Goal: Information Seeking & Learning: Learn about a topic

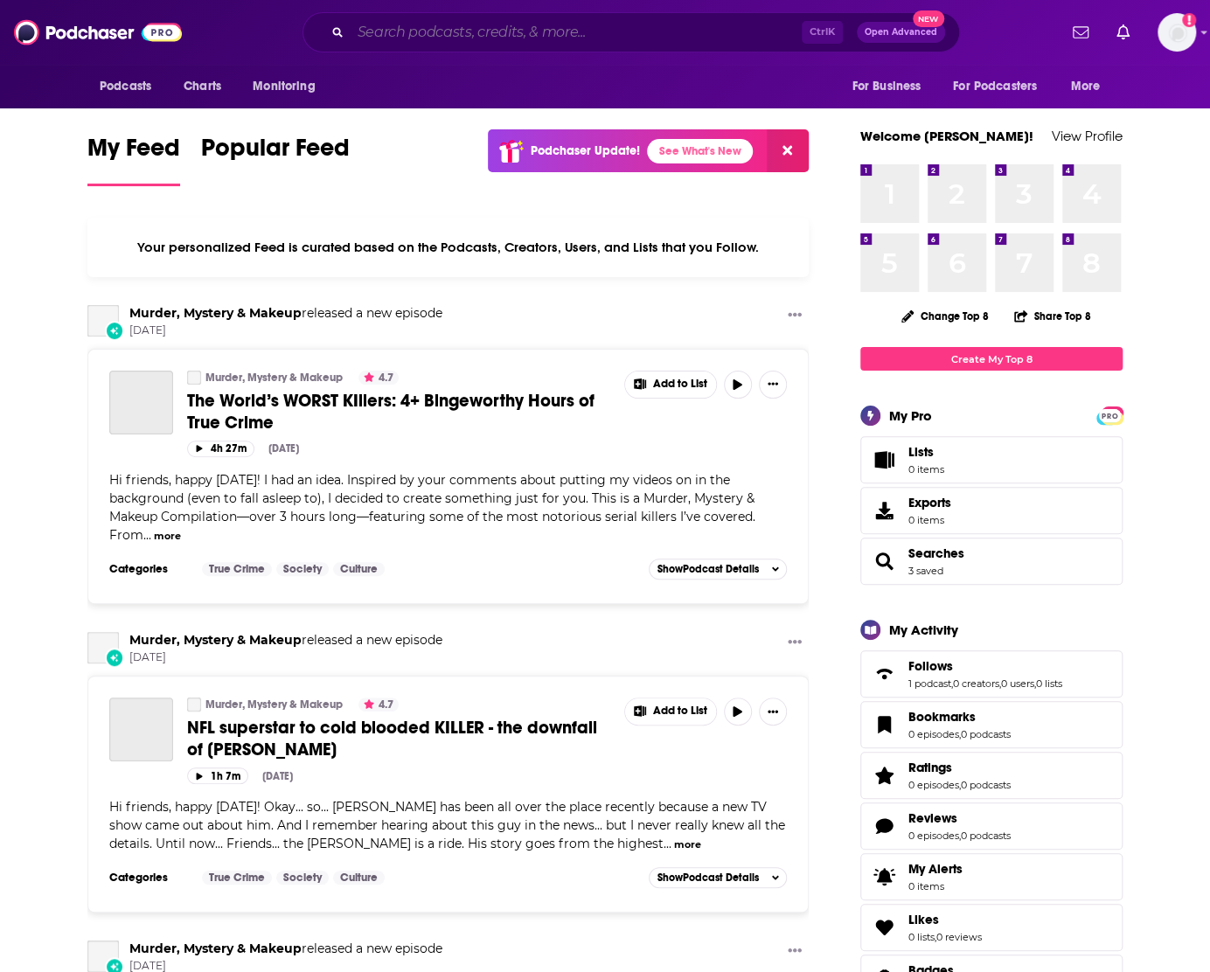
click at [467, 33] on input "Search podcasts, credits, & more..." at bounding box center [575, 32] width 451 height 28
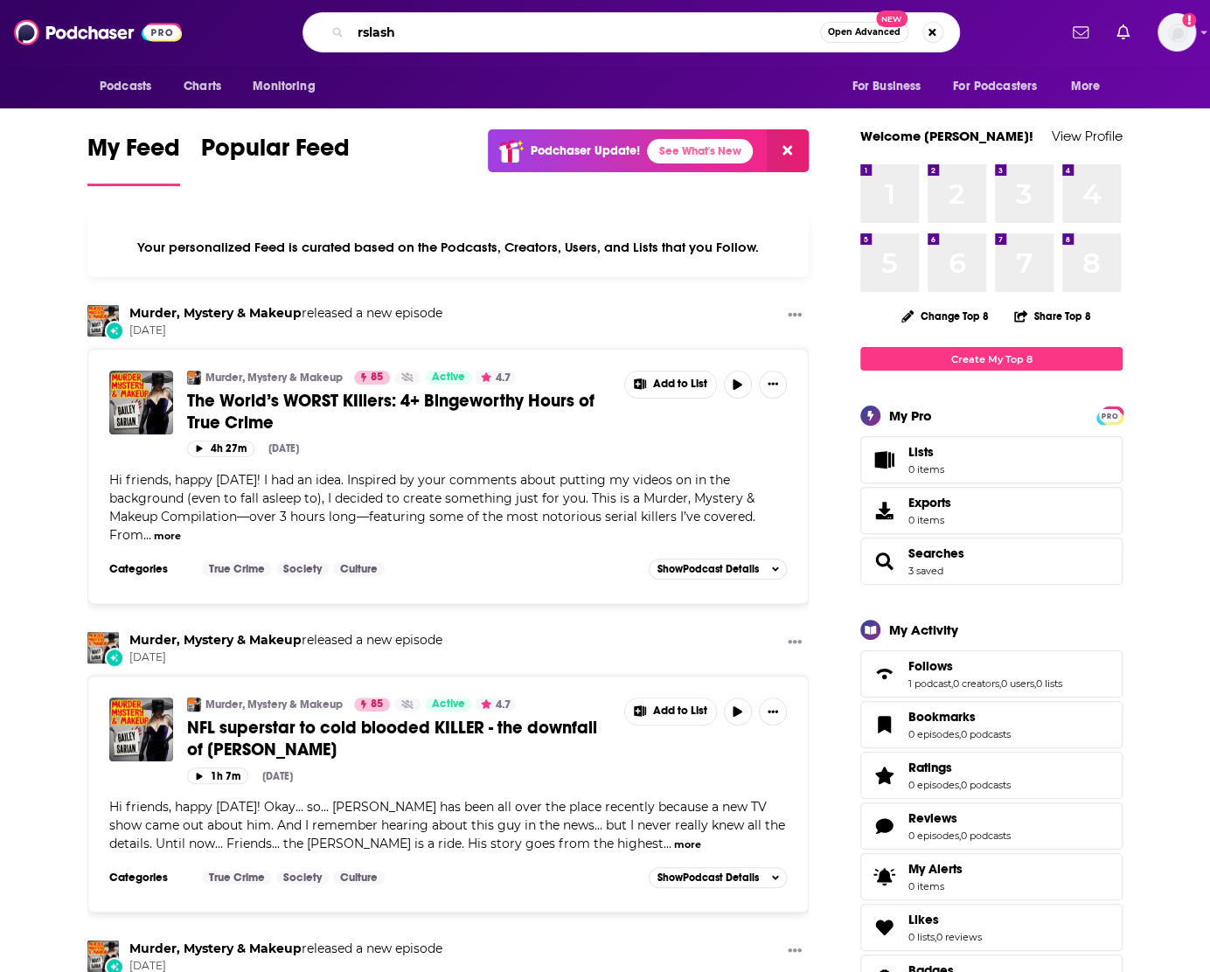
type input "rslash"
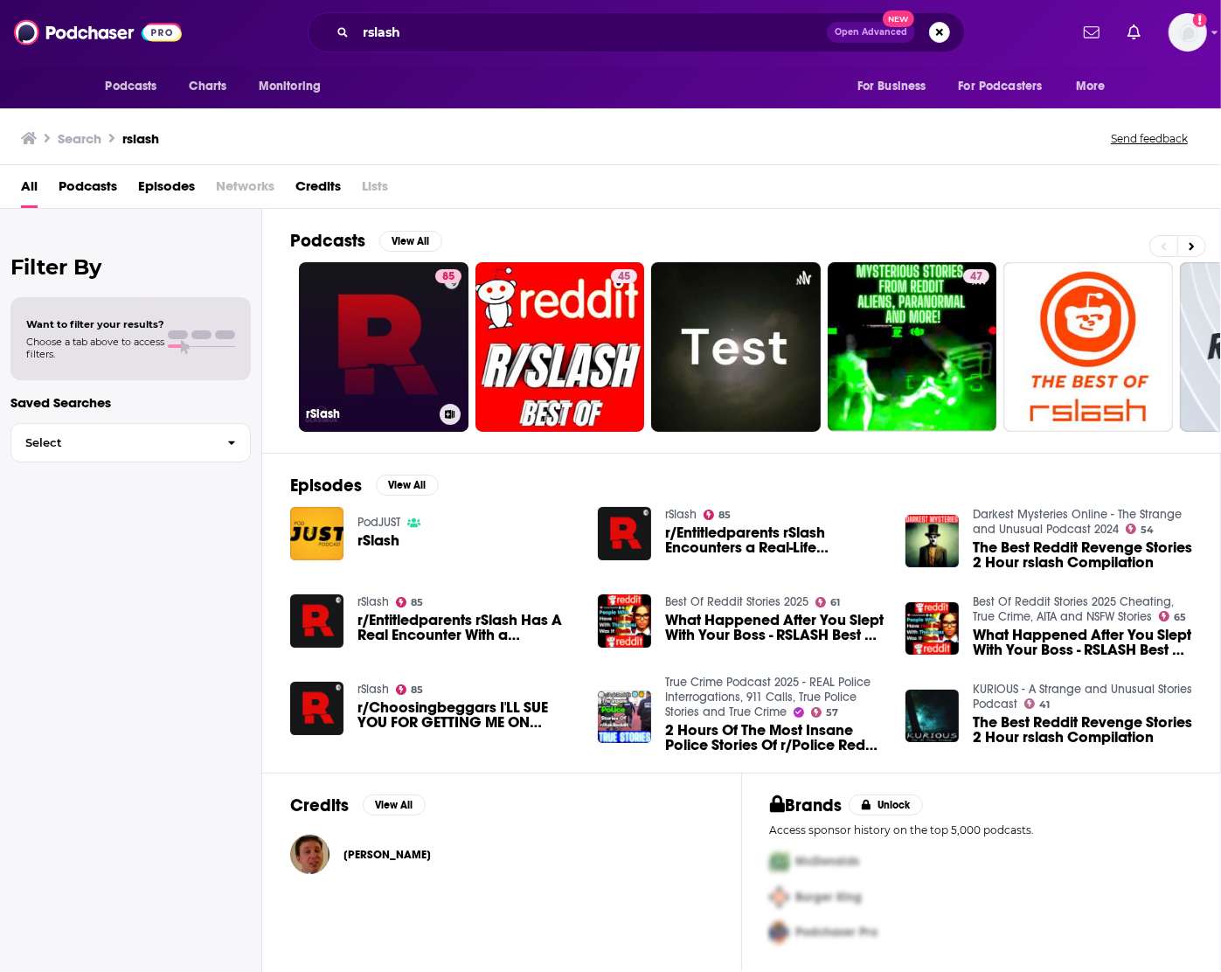
click at [396, 354] on link "85 rSlash" at bounding box center [384, 347] width 170 height 170
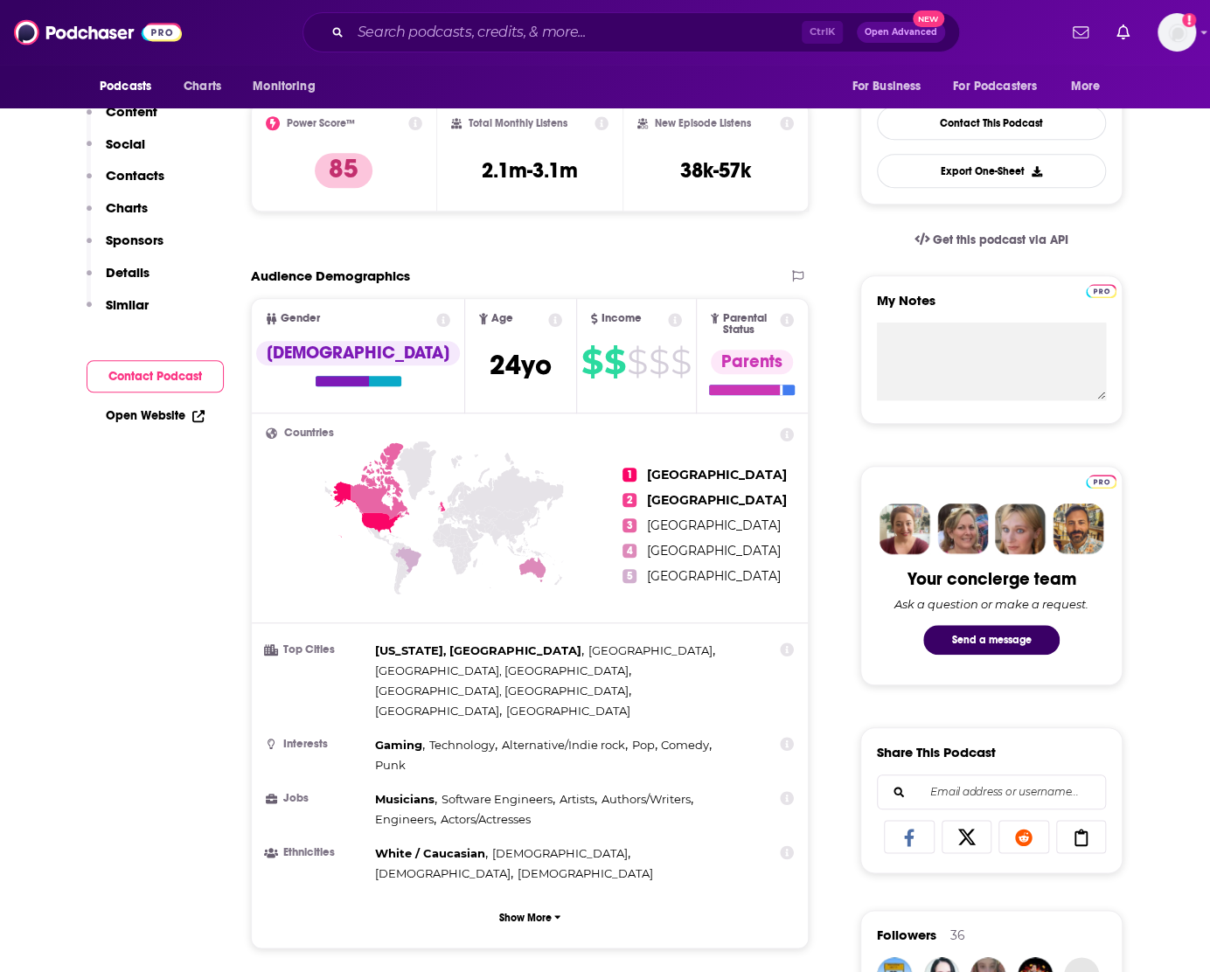
scroll to position [158, 0]
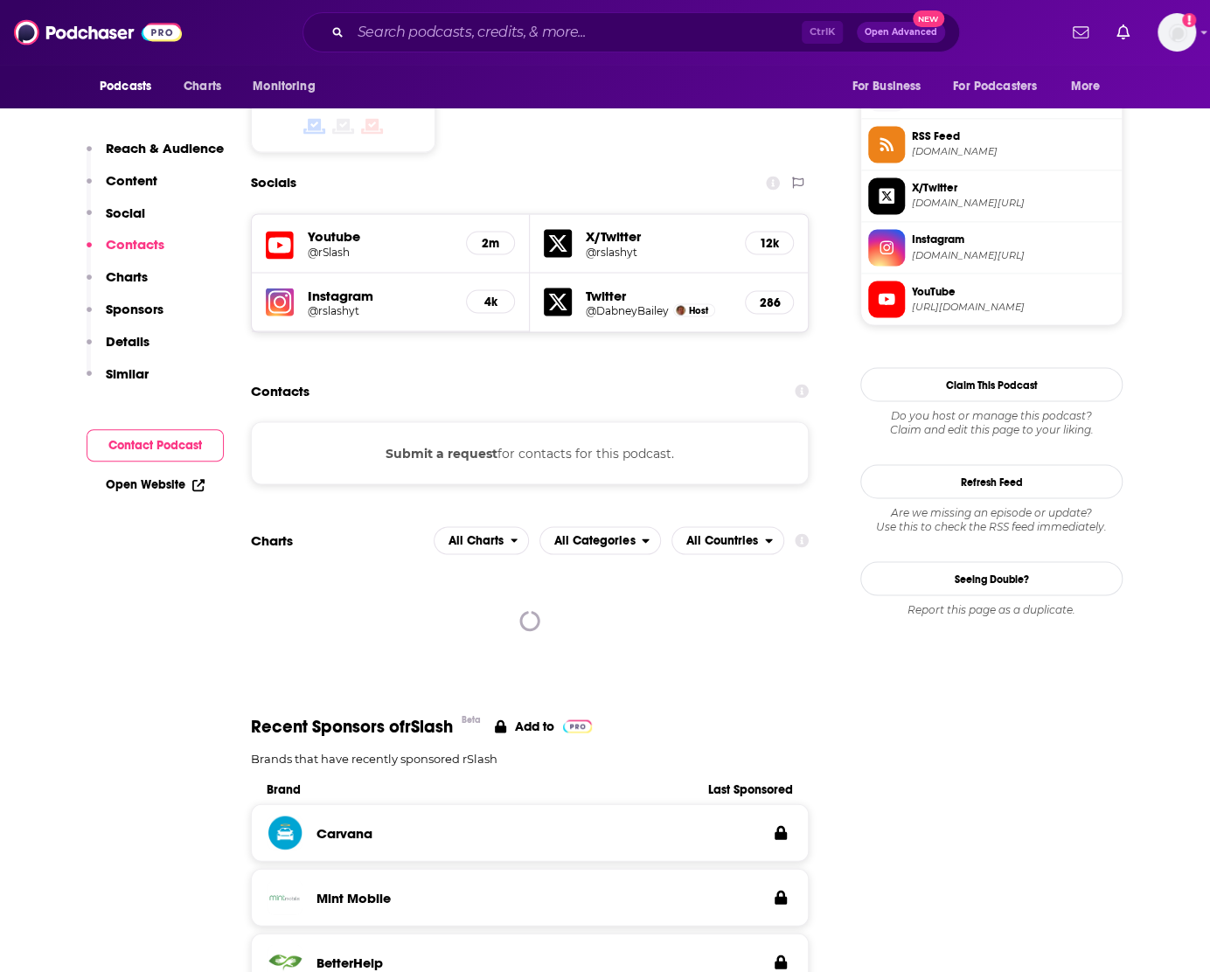
scroll to position [1430, 0]
